Goal: Task Accomplishment & Management: Manage account settings

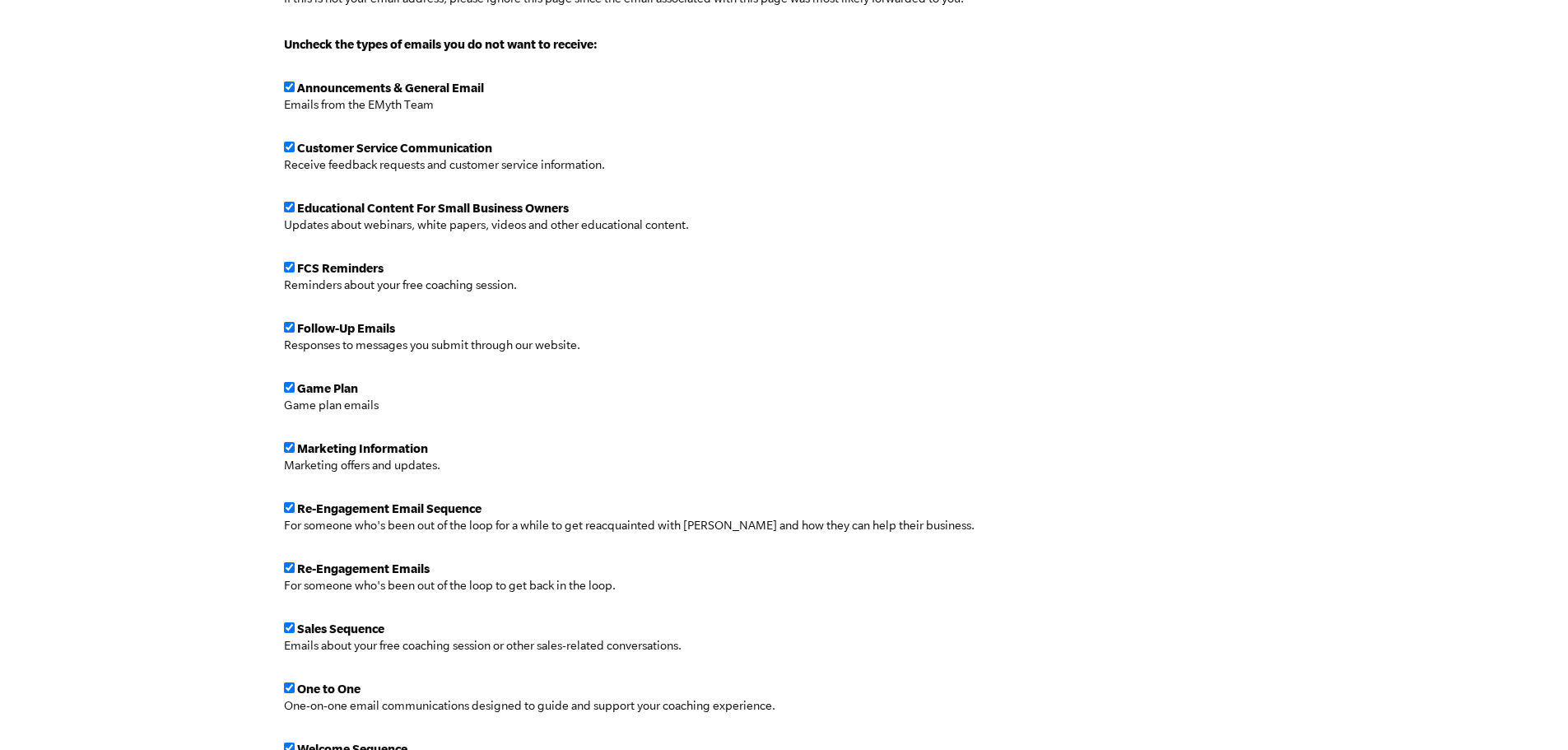
scroll to position [577, 0]
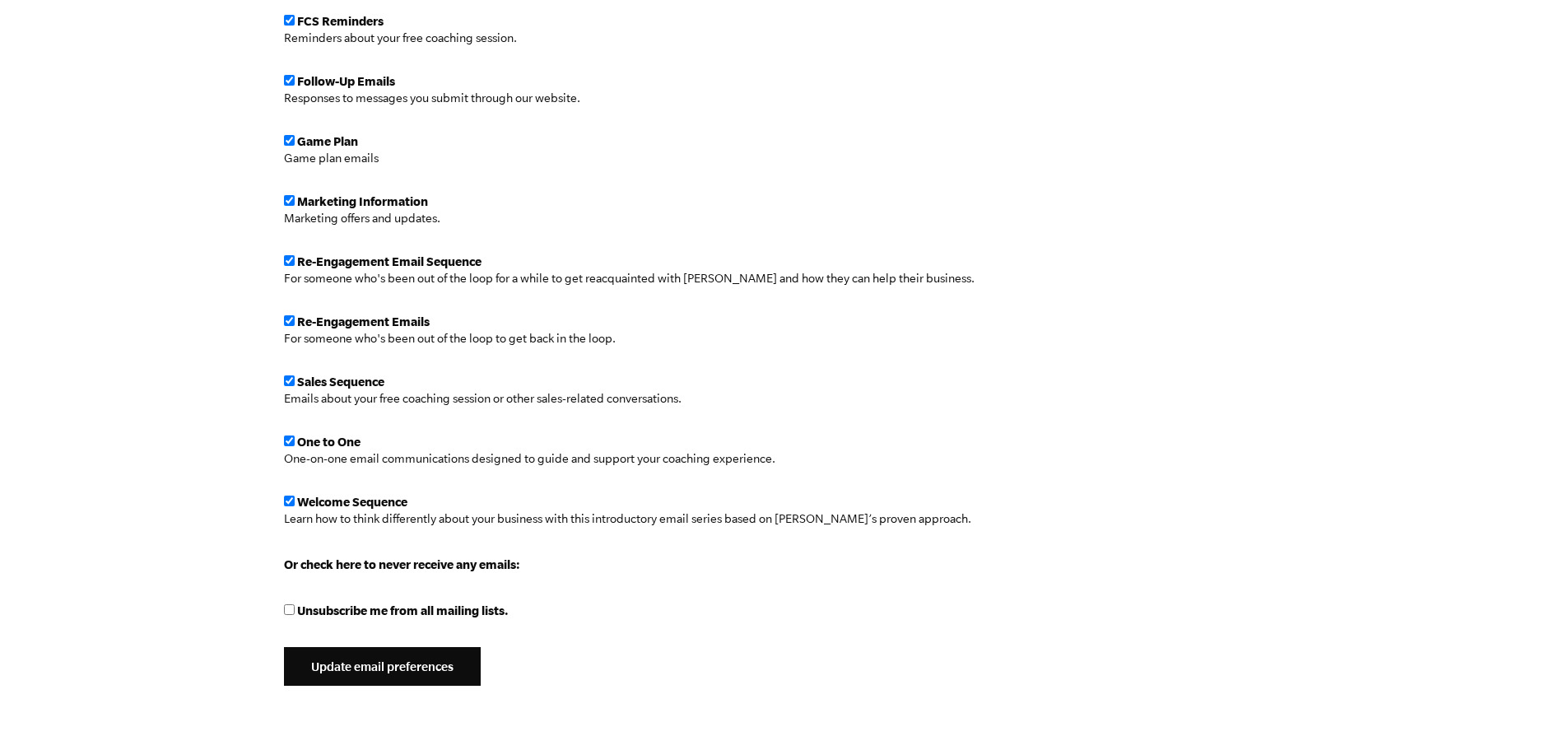
click at [307, 612] on span "Unsubscribe me from all mailing lists." at bounding box center [402, 610] width 212 height 14
click at [295, 612] on input "Unsubscribe me from all mailing lists." at bounding box center [290, 610] width 11 height 11
checkbox input "true"
checkbox input "false"
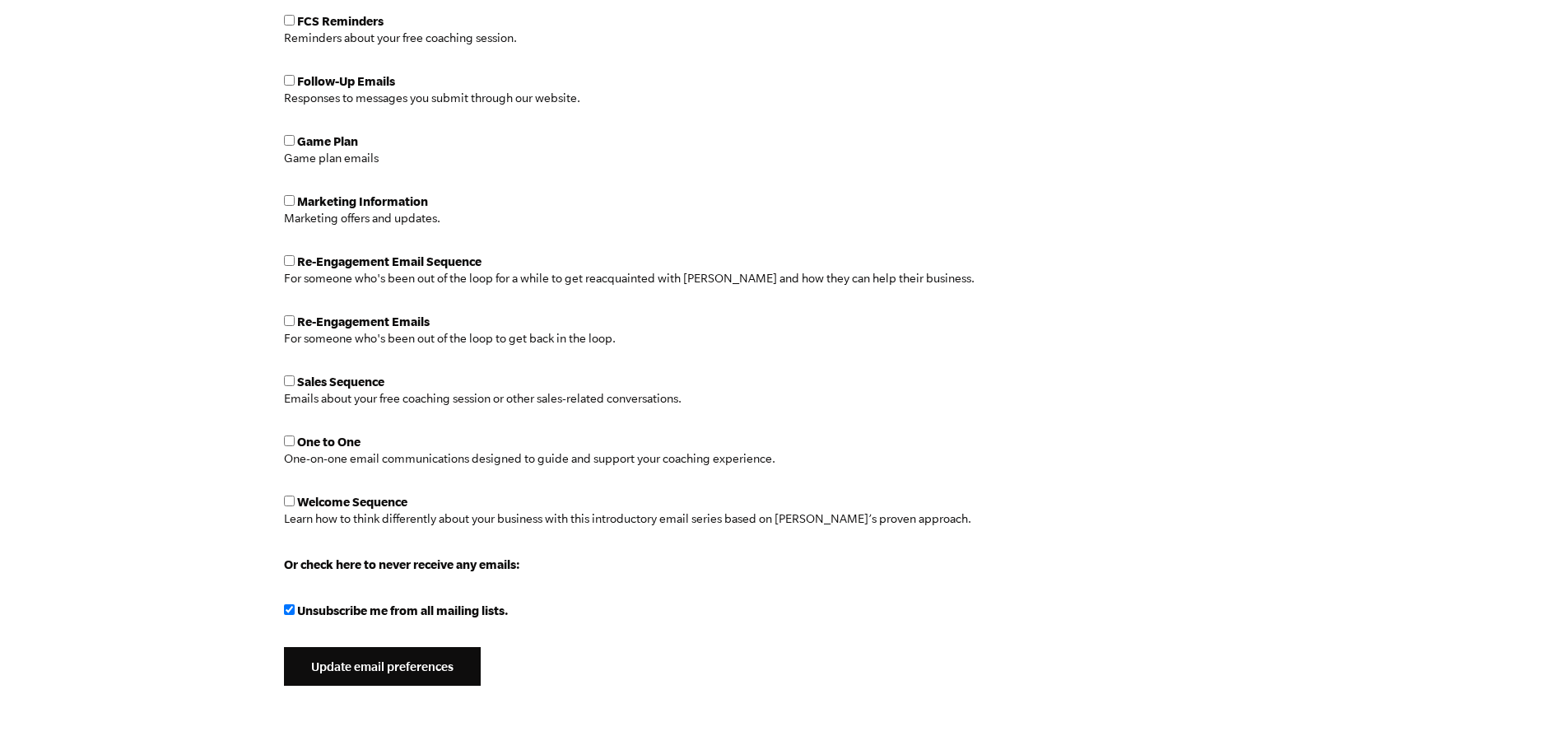
checkbox input "false"
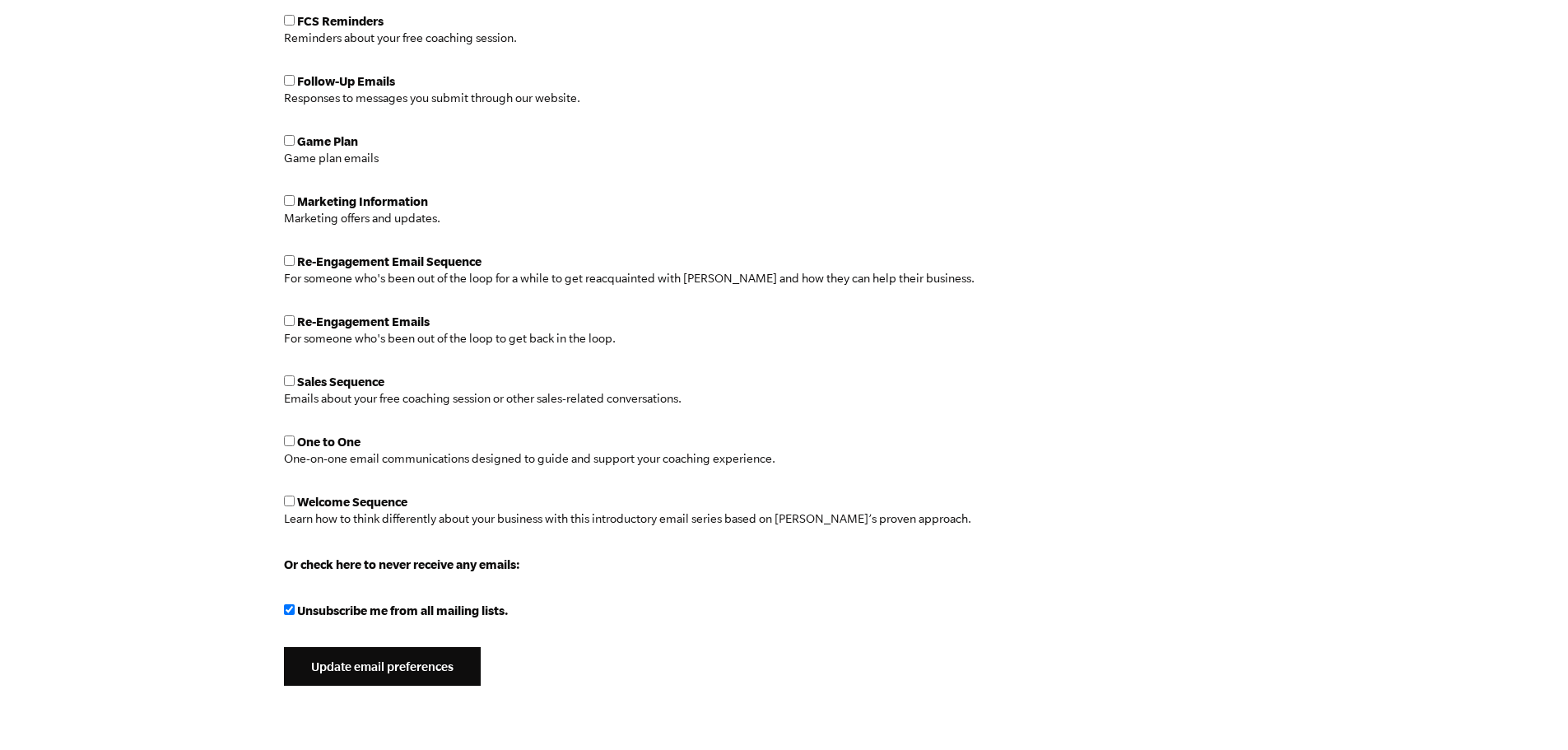
checkbox input "false"
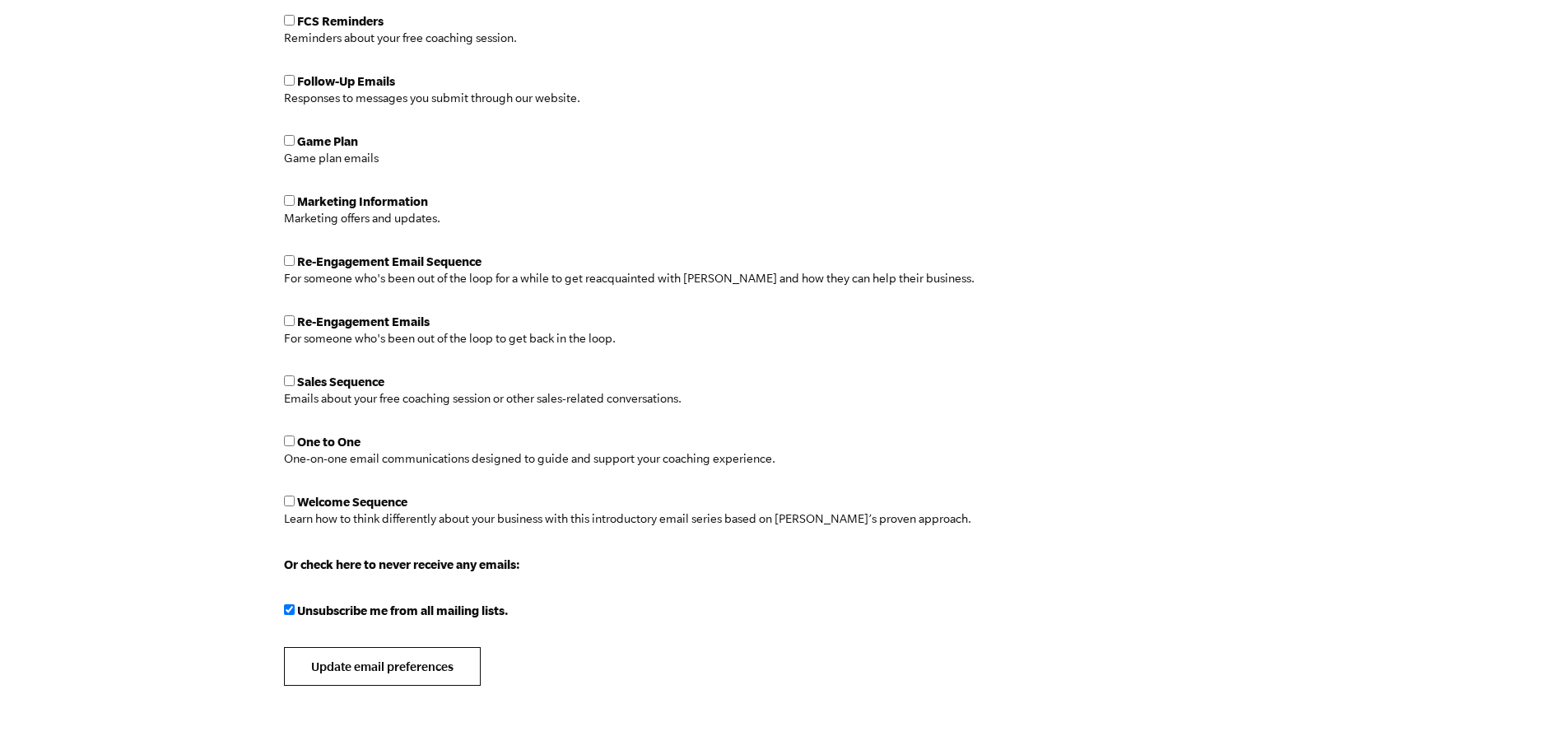
click at [402, 672] on input "Update email preferences" at bounding box center [382, 667] width 197 height 40
